Goal: Task Accomplishment & Management: Manage account settings

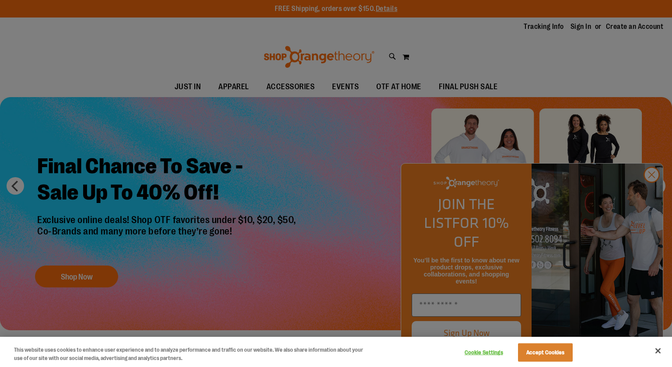
click at [582, 28] on div at bounding box center [336, 183] width 672 height 367
click at [654, 193] on div at bounding box center [336, 183] width 672 height 367
click at [555, 355] on button "Accept Cookies" at bounding box center [545, 353] width 55 height 18
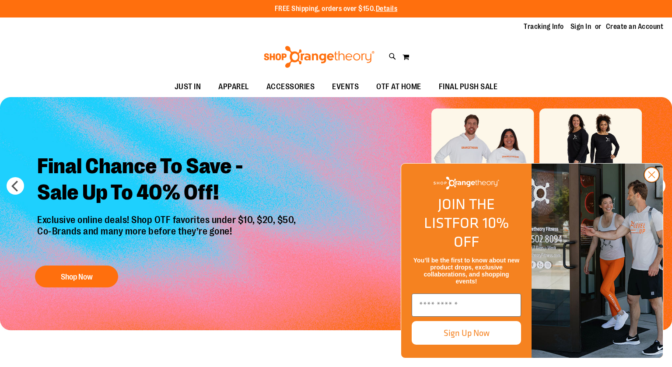
click at [651, 182] on circle "Close dialog" at bounding box center [652, 175] width 14 height 14
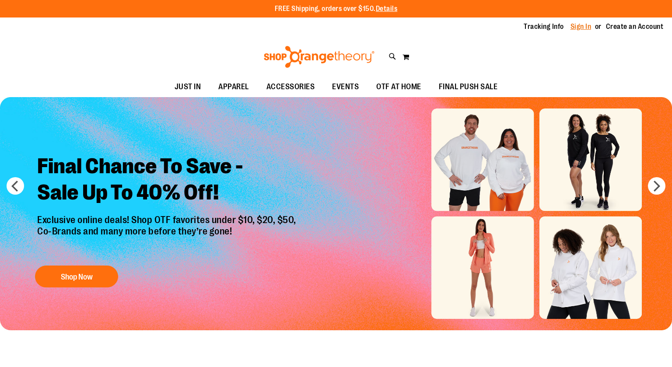
click at [589, 26] on link "Sign In" at bounding box center [581, 27] width 21 height 10
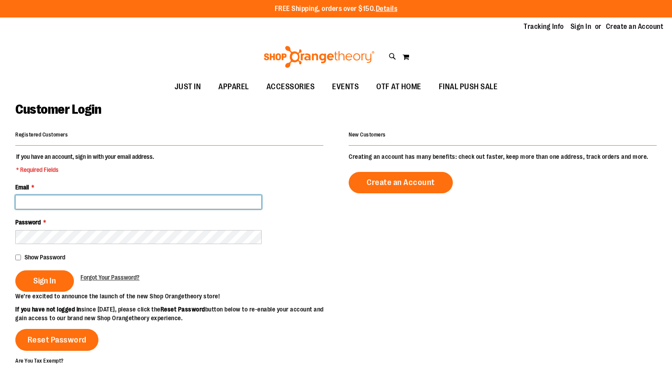
click at [186, 199] on input "Email *" at bounding box center [138, 202] width 246 height 14
type input "**********"
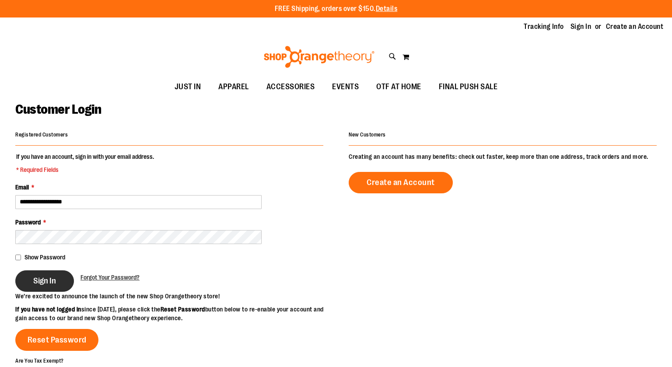
click at [41, 285] on span "Sign In" at bounding box center [44, 281] width 23 height 10
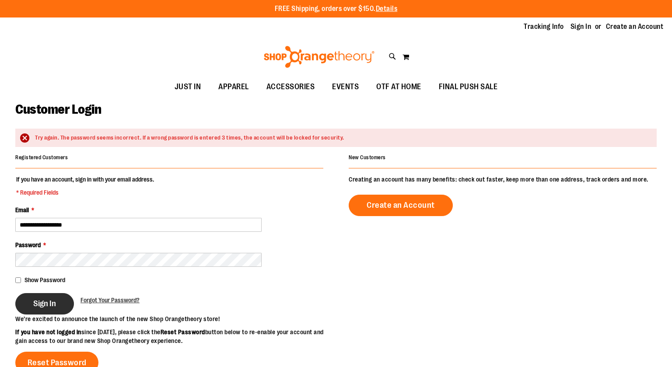
click at [33, 306] on span "Sign In" at bounding box center [44, 304] width 23 height 10
click at [56, 309] on button "Sign In" at bounding box center [44, 303] width 59 height 21
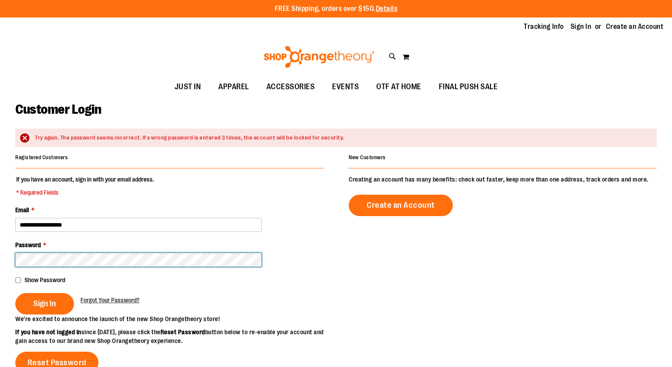
click at [15, 293] on button "Sign In" at bounding box center [44, 303] width 59 height 21
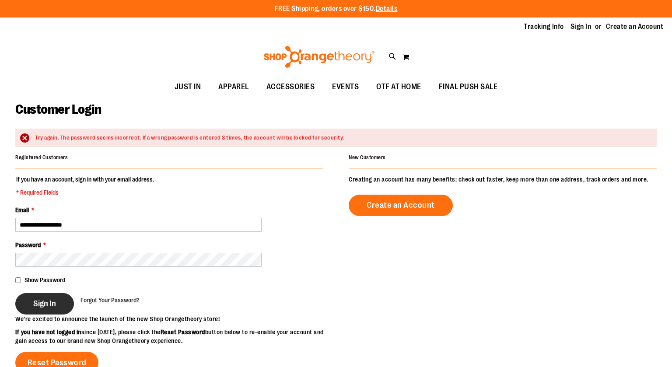
click at [48, 296] on button "Sign In" at bounding box center [44, 303] width 59 height 21
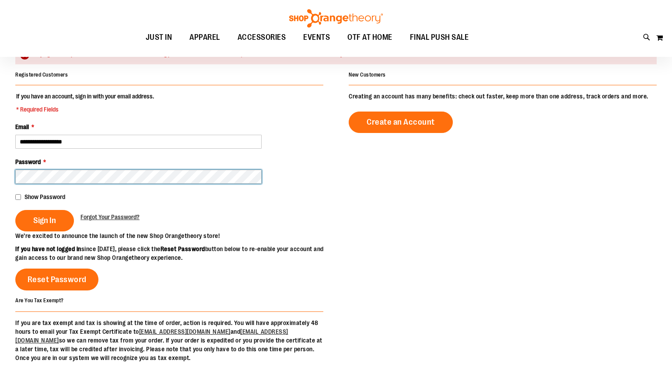
scroll to position [82, 0]
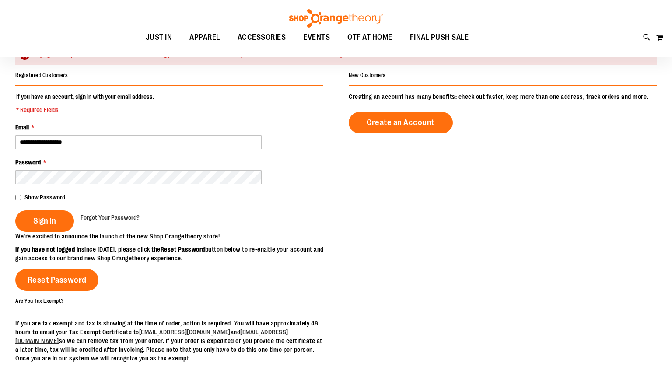
click at [26, 199] on span "Show Password" at bounding box center [45, 197] width 41 height 7
click at [56, 225] on button "Sign In" at bounding box center [44, 221] width 59 height 21
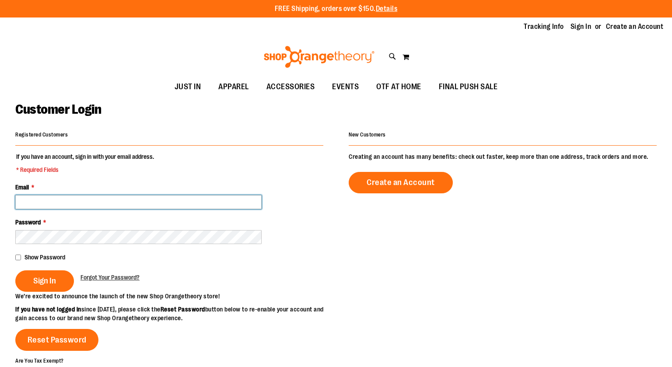
click at [230, 202] on input "Email *" at bounding box center [138, 202] width 246 height 14
type input "**********"
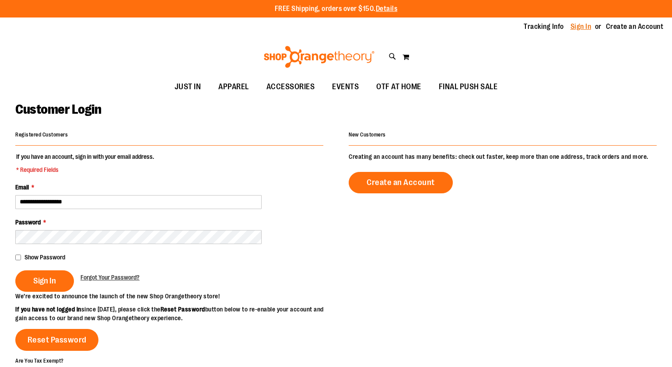
click at [577, 25] on link "Sign In" at bounding box center [581, 27] width 21 height 10
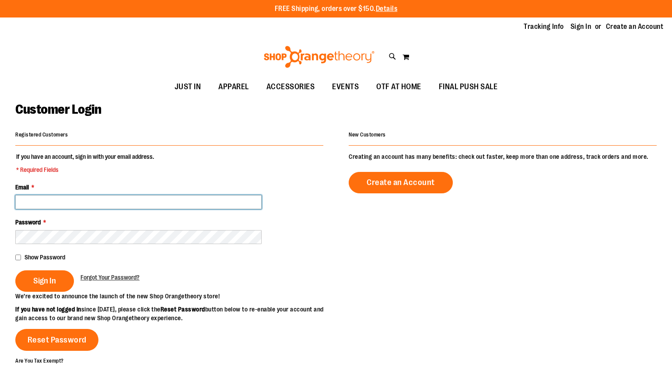
click at [77, 200] on input "Email *" at bounding box center [138, 202] width 246 height 14
type input "**********"
